Goal: Transaction & Acquisition: Purchase product/service

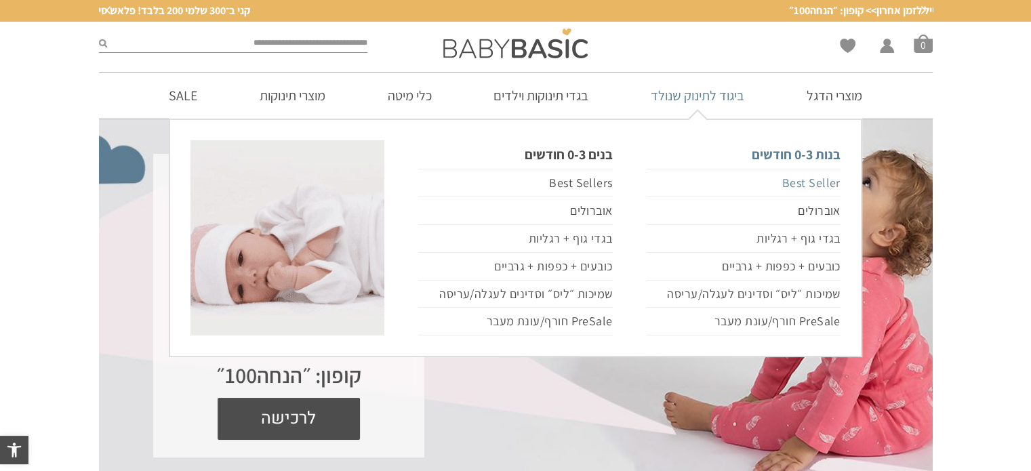
click at [806, 181] on link "Best Seller" at bounding box center [744, 183] width 194 height 28
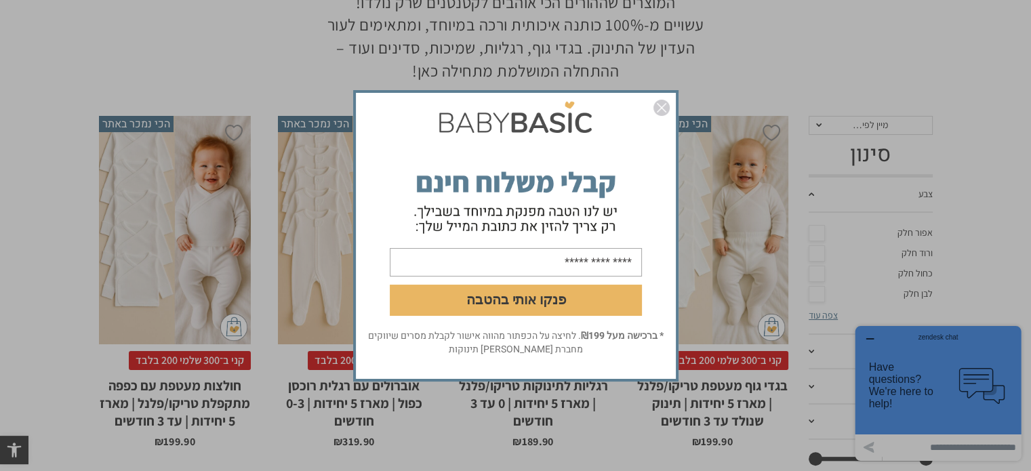
click at [664, 113] on img "סגור" at bounding box center [662, 108] width 16 height 16
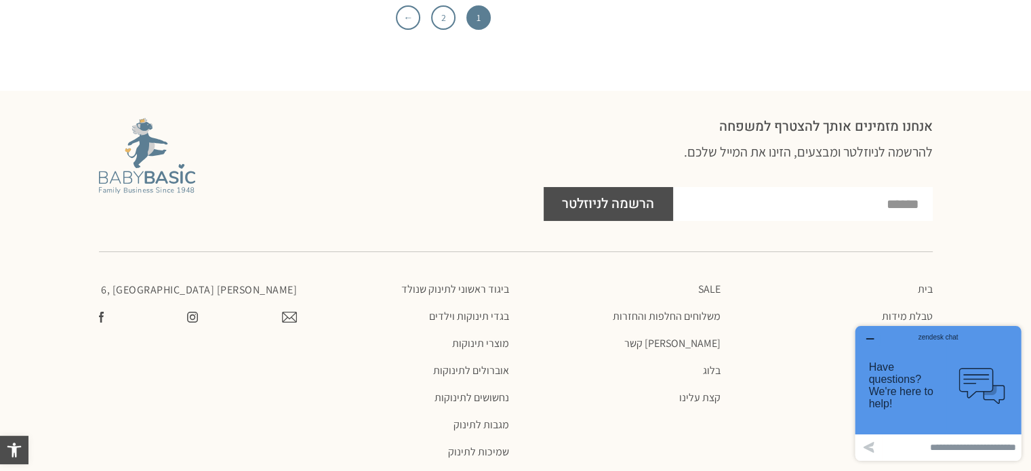
scroll to position [4720, 0]
